Goal: Information Seeking & Learning: Check status

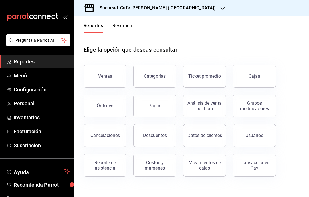
click at [117, 75] on button "Ventas" at bounding box center [104, 76] width 43 height 23
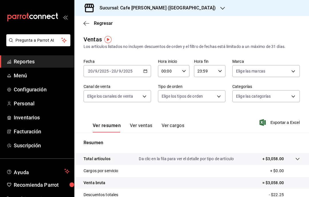
click at [84, 24] on icon "button" at bounding box center [86, 23] width 6 height 5
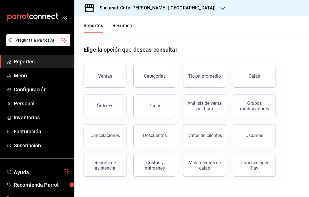
click at [220, 9] on icon "button" at bounding box center [222, 8] width 5 height 3
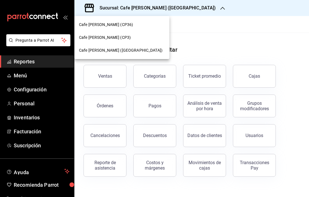
click at [139, 38] on div "Cafe [PERSON_NAME] (CP3)" at bounding box center [122, 38] width 86 height 6
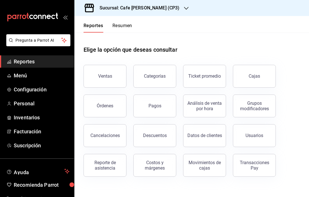
click at [116, 73] on button "Ventas" at bounding box center [104, 76] width 43 height 23
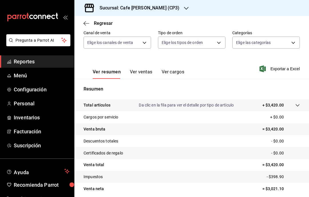
scroll to position [54, 0]
click at [144, 72] on button "Ver ventas" at bounding box center [141, 74] width 23 height 10
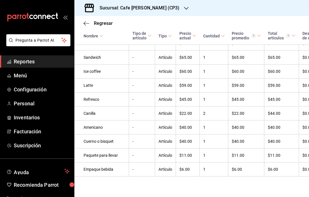
scroll to position [411, 0]
click at [184, 7] on icon "button" at bounding box center [186, 8] width 5 height 5
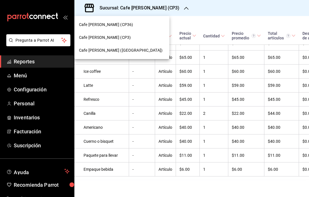
click at [261, 22] on div at bounding box center [154, 98] width 309 height 197
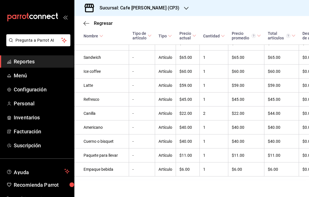
click at [88, 26] on icon "button" at bounding box center [86, 23] width 6 height 5
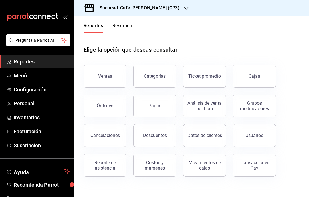
click at [161, 104] on button "Pagos" at bounding box center [154, 106] width 43 height 23
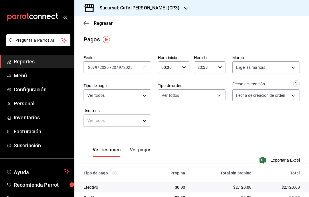
click at [84, 22] on icon "button" at bounding box center [86, 23] width 6 height 5
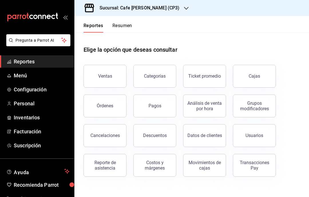
scroll to position [19, 0]
click at [109, 103] on div "Órdenes" at bounding box center [105, 105] width 17 height 5
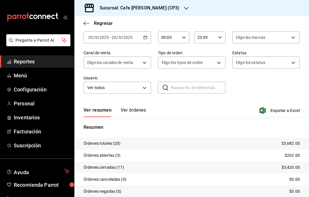
scroll to position [29, 0]
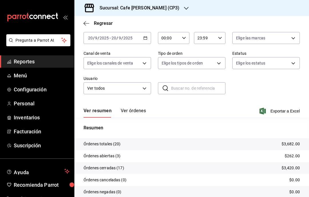
click at [129, 108] on button "Ver órdenes" at bounding box center [133, 113] width 25 height 10
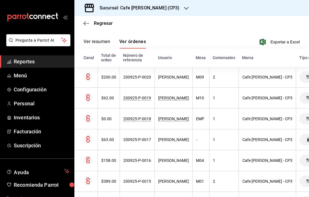
click at [111, 75] on div "$200.00" at bounding box center [108, 77] width 15 height 5
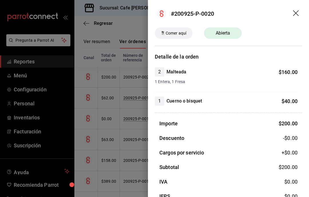
click at [122, 131] on div at bounding box center [154, 98] width 309 height 197
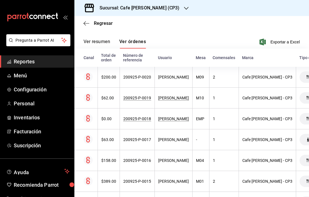
click at [111, 96] on div "$62.00" at bounding box center [108, 98] width 15 height 5
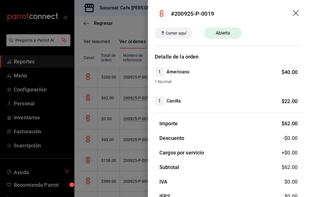
click at [295, 15] on icon "drag" at bounding box center [296, 13] width 7 height 7
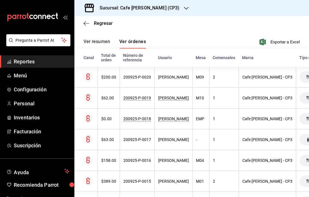
click at [184, 6] on icon "button" at bounding box center [186, 8] width 5 height 5
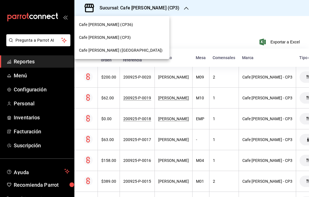
click at [135, 51] on div "Cafe [PERSON_NAME] ([GEOGRAPHIC_DATA])" at bounding box center [122, 50] width 86 height 6
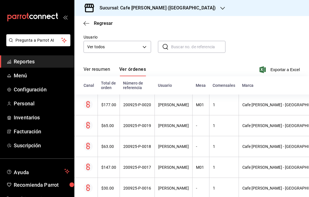
click at [137, 101] on th "200925-P-0020" at bounding box center [136, 105] width 35 height 21
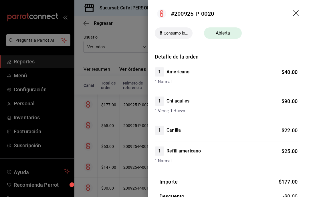
click at [138, 75] on div at bounding box center [154, 98] width 309 height 197
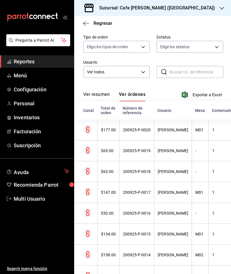
click at [174, 132] on div "[PERSON_NAME]" at bounding box center [173, 130] width 31 height 5
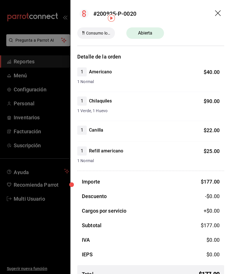
click at [220, 11] on icon "drag" at bounding box center [218, 13] width 6 height 6
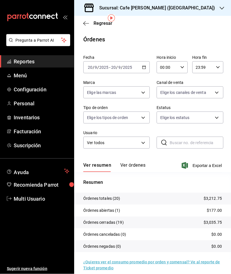
scroll to position [18, 0]
